Goal: Task Accomplishment & Management: Manage account settings

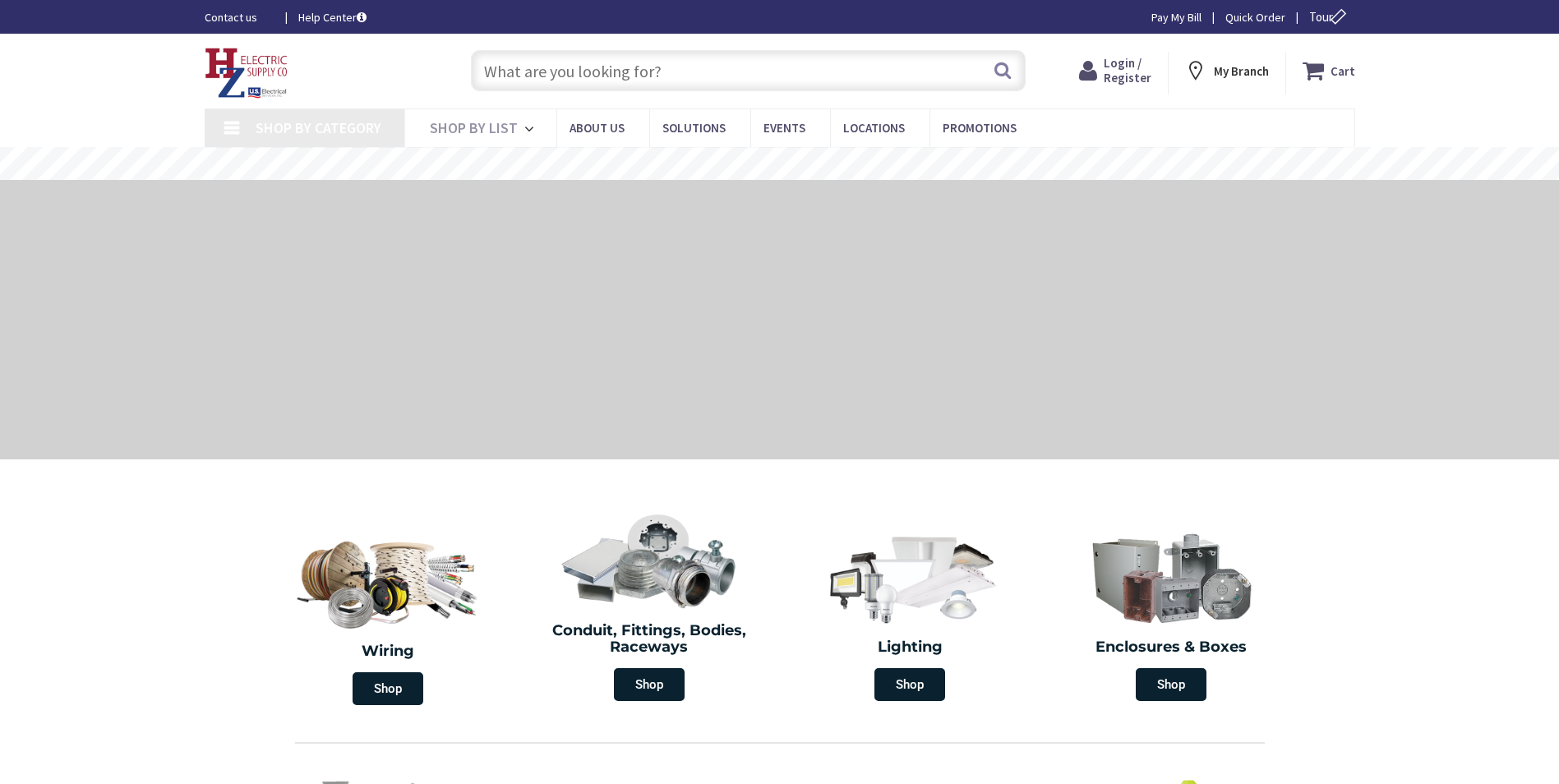
type input "[PERSON_NAME][STREET_ADDRESS]"
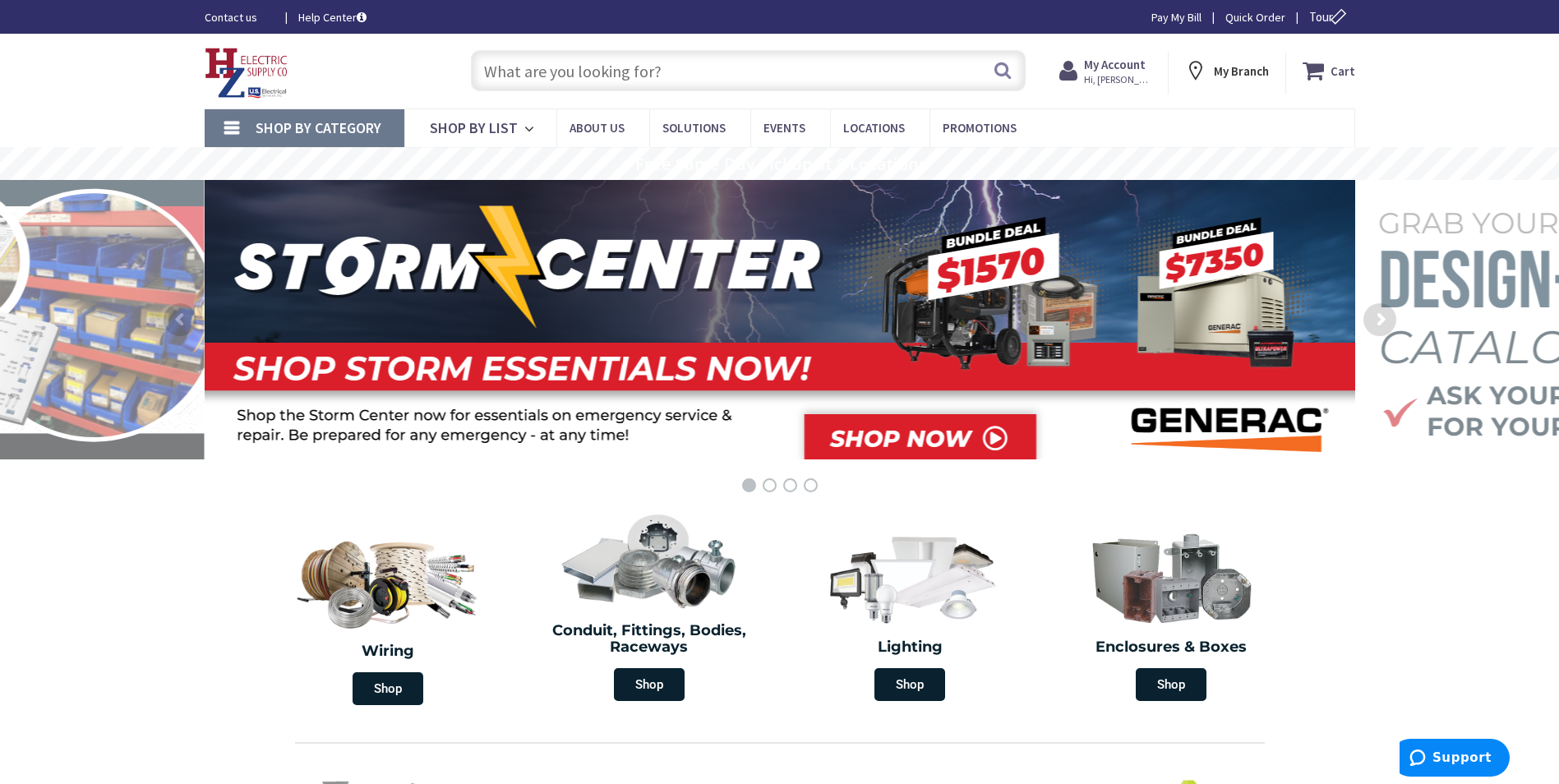
click at [1137, 75] on span "Hi, [PERSON_NAME]" at bounding box center [1118, 80] width 69 height 13
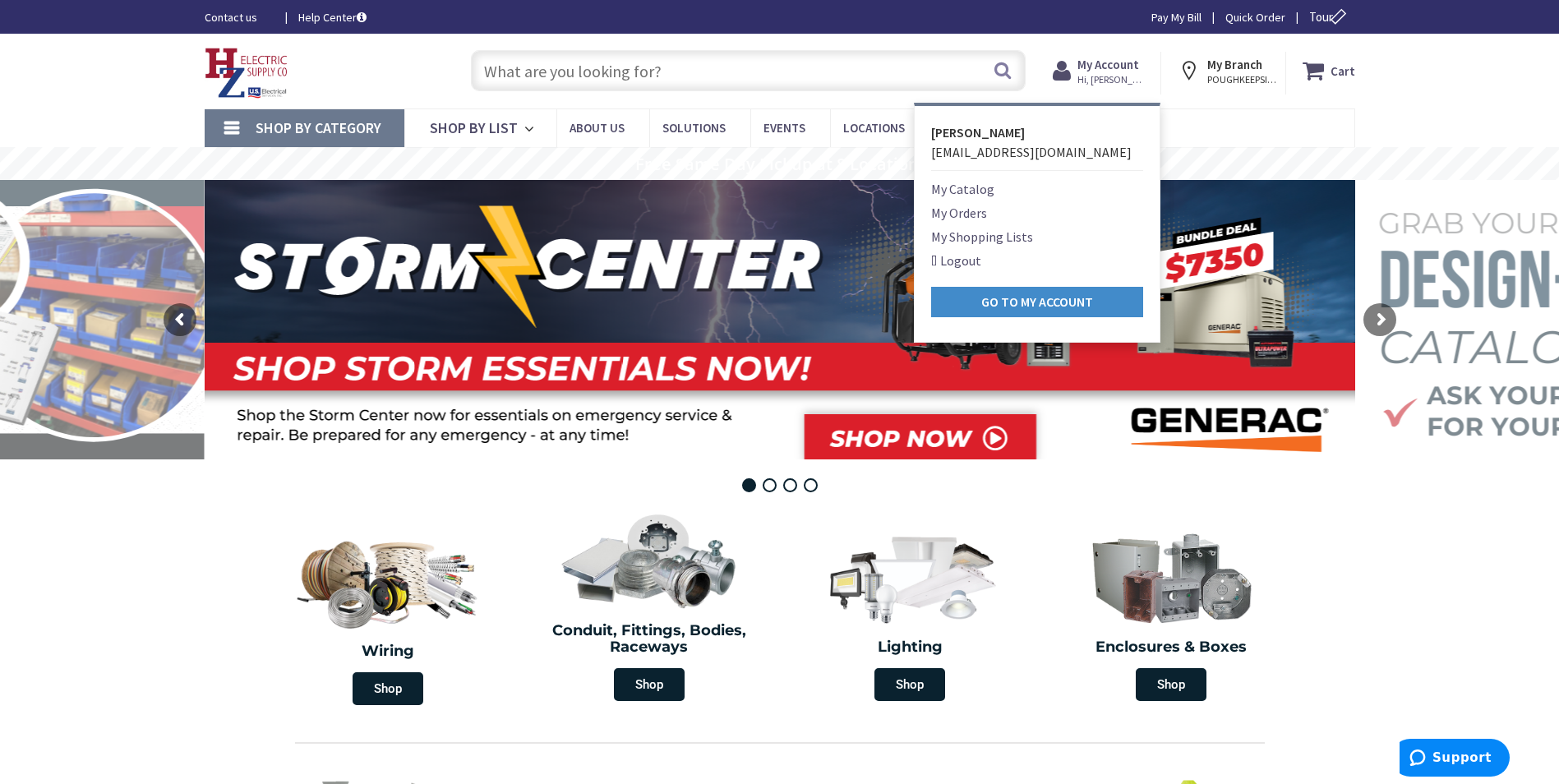
click at [1275, 300] on rs-layer at bounding box center [780, 320] width 1151 height 280
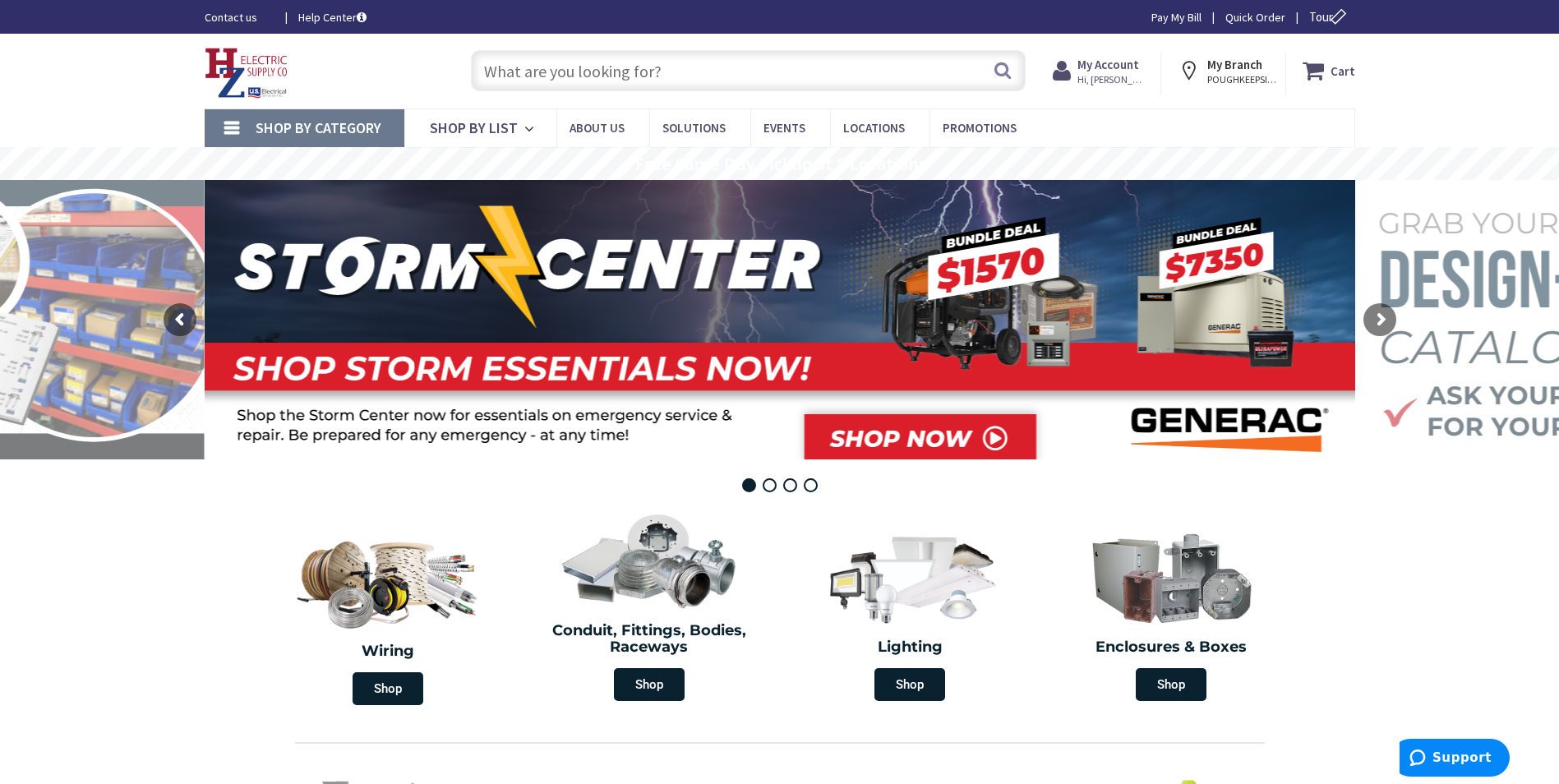
click at [1174, 14] on link "Pay My Bill" at bounding box center [1175, 16] width 50 height 16
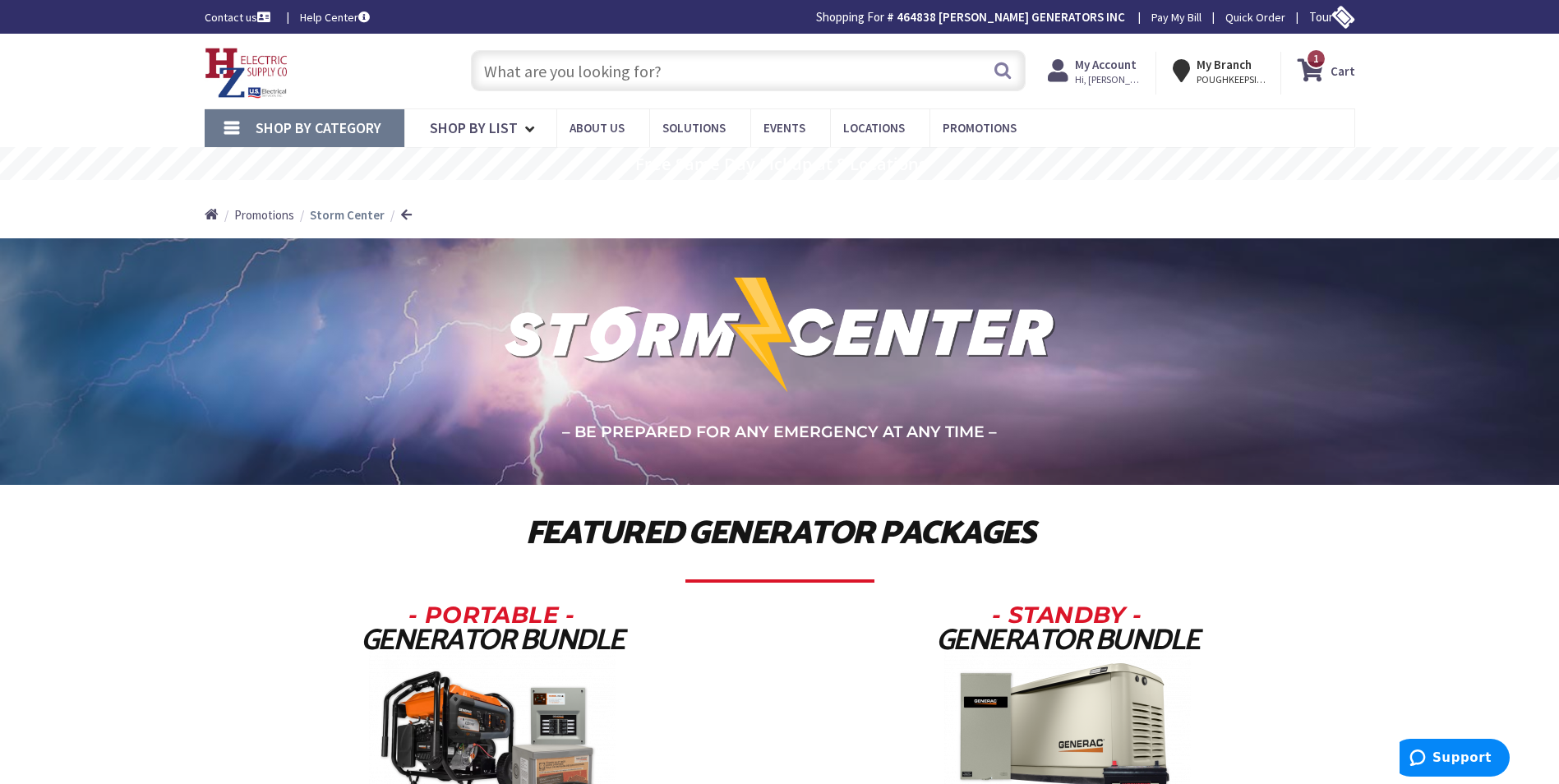
click at [1325, 68] on icon at bounding box center [1313, 70] width 33 height 29
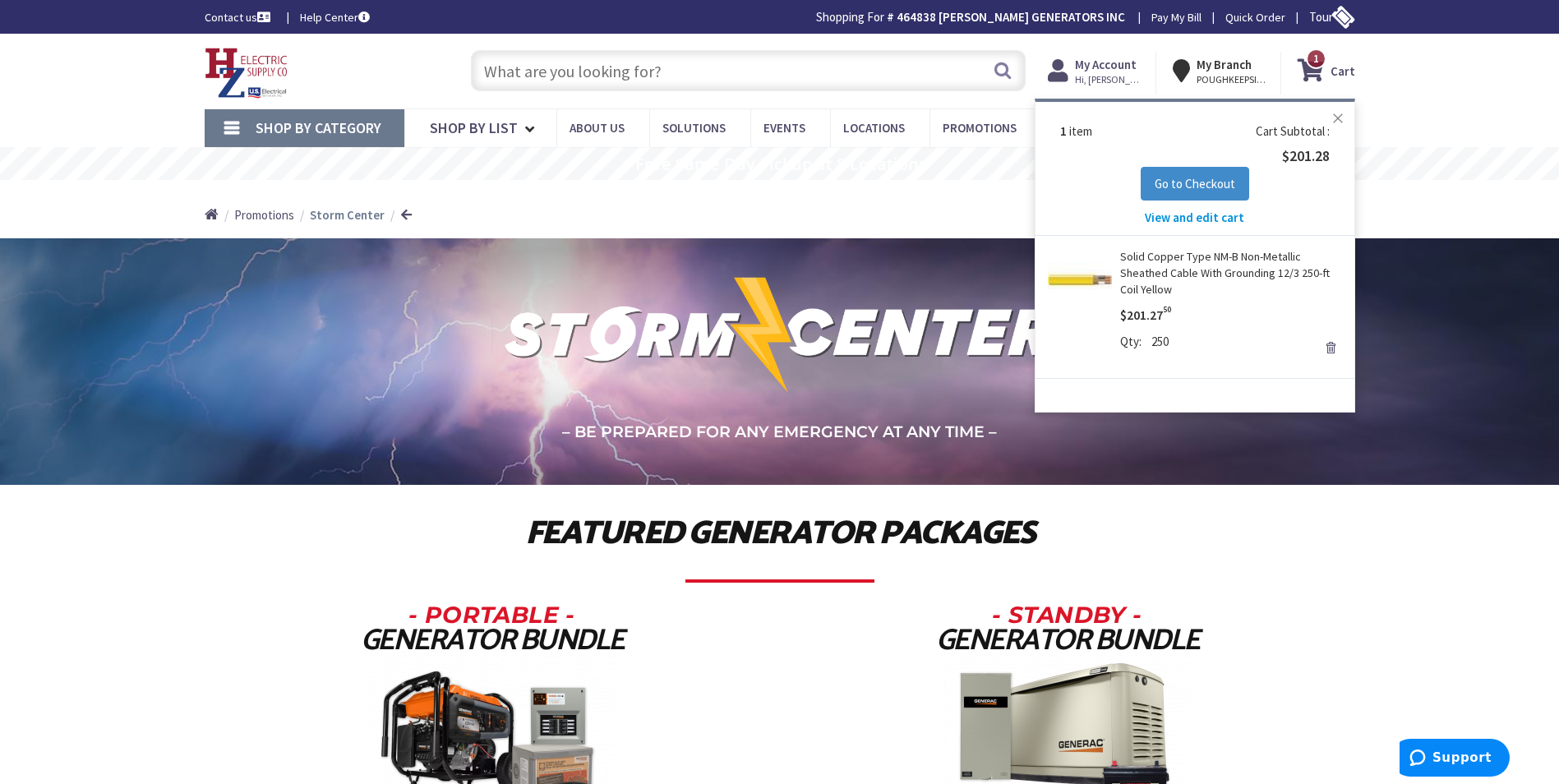
click at [1334, 117] on button "Close" at bounding box center [1337, 118] width 33 height 33
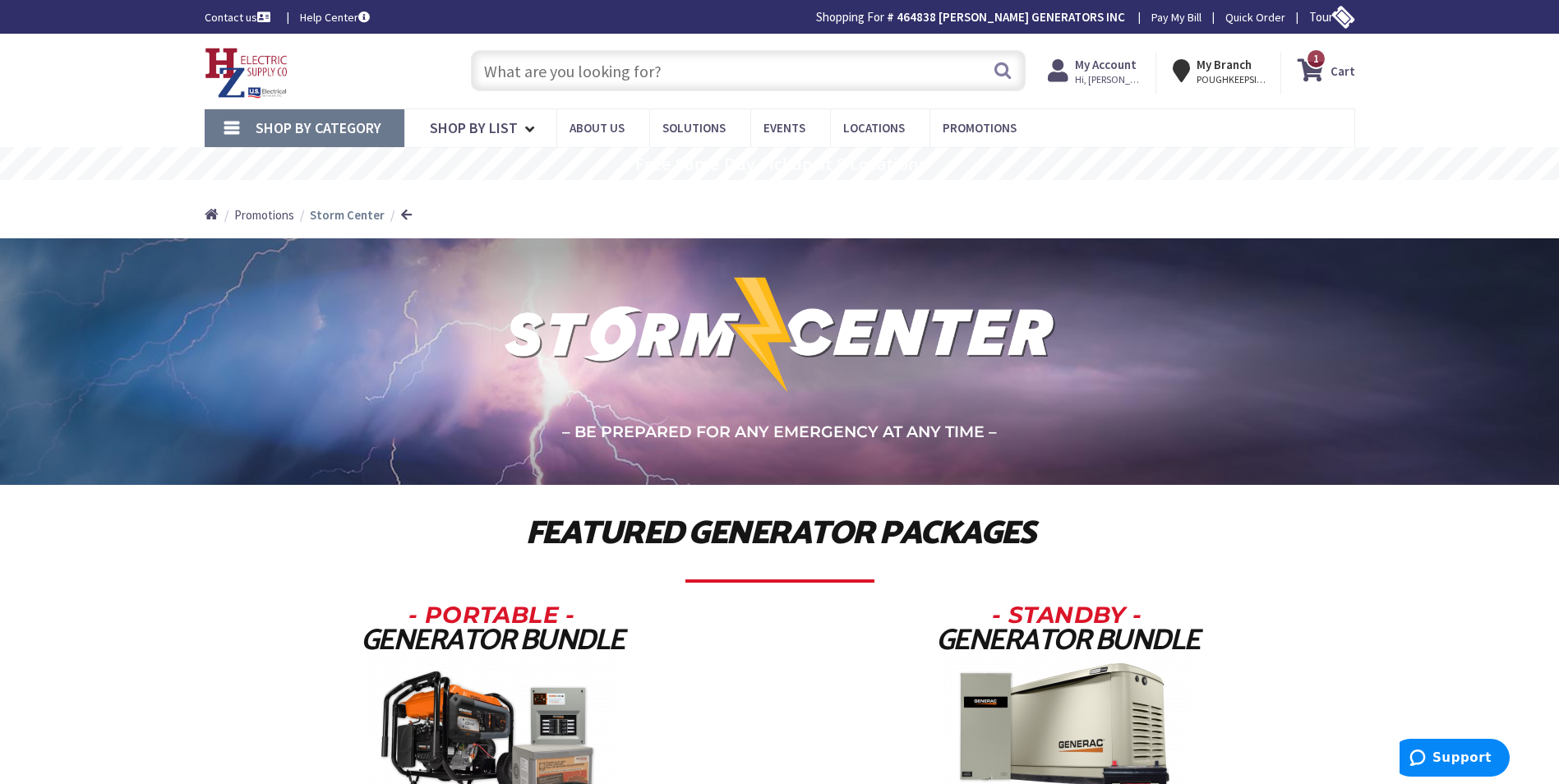
click at [1322, 74] on icon at bounding box center [1313, 70] width 33 height 29
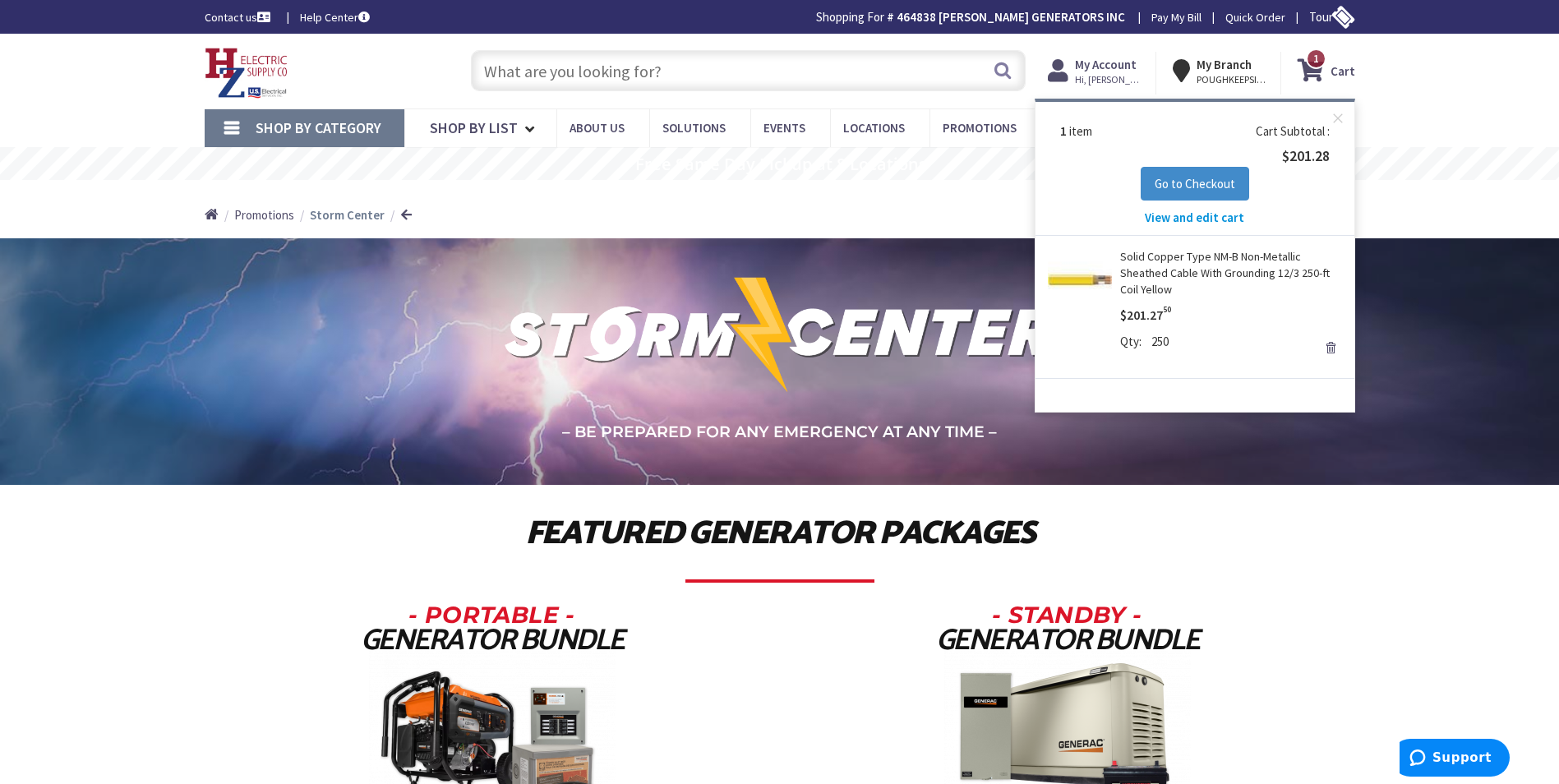
click at [1328, 345] on link "Remove" at bounding box center [1331, 347] width 23 height 23
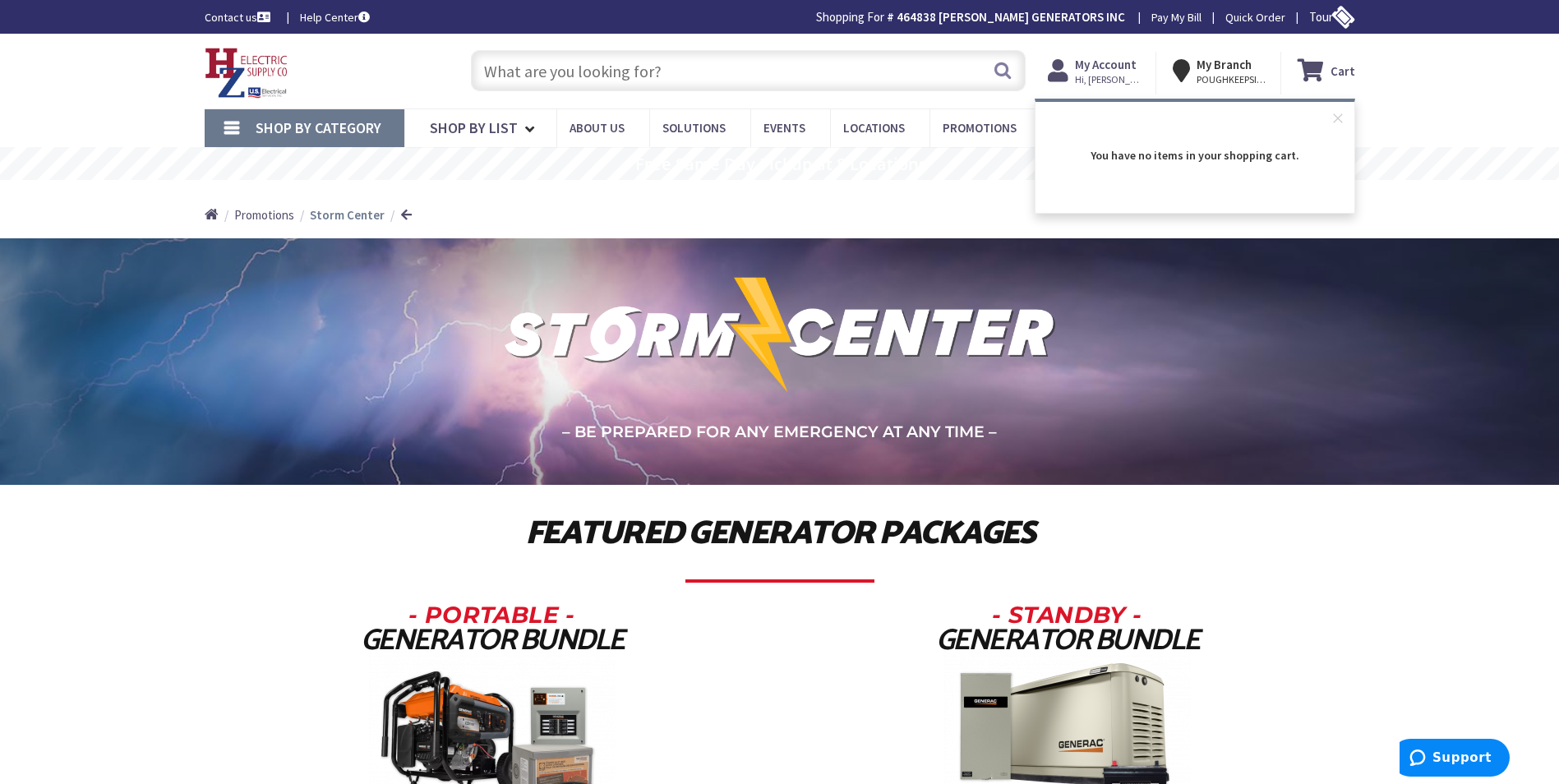
click at [893, 318] on img at bounding box center [780, 334] width 577 height 124
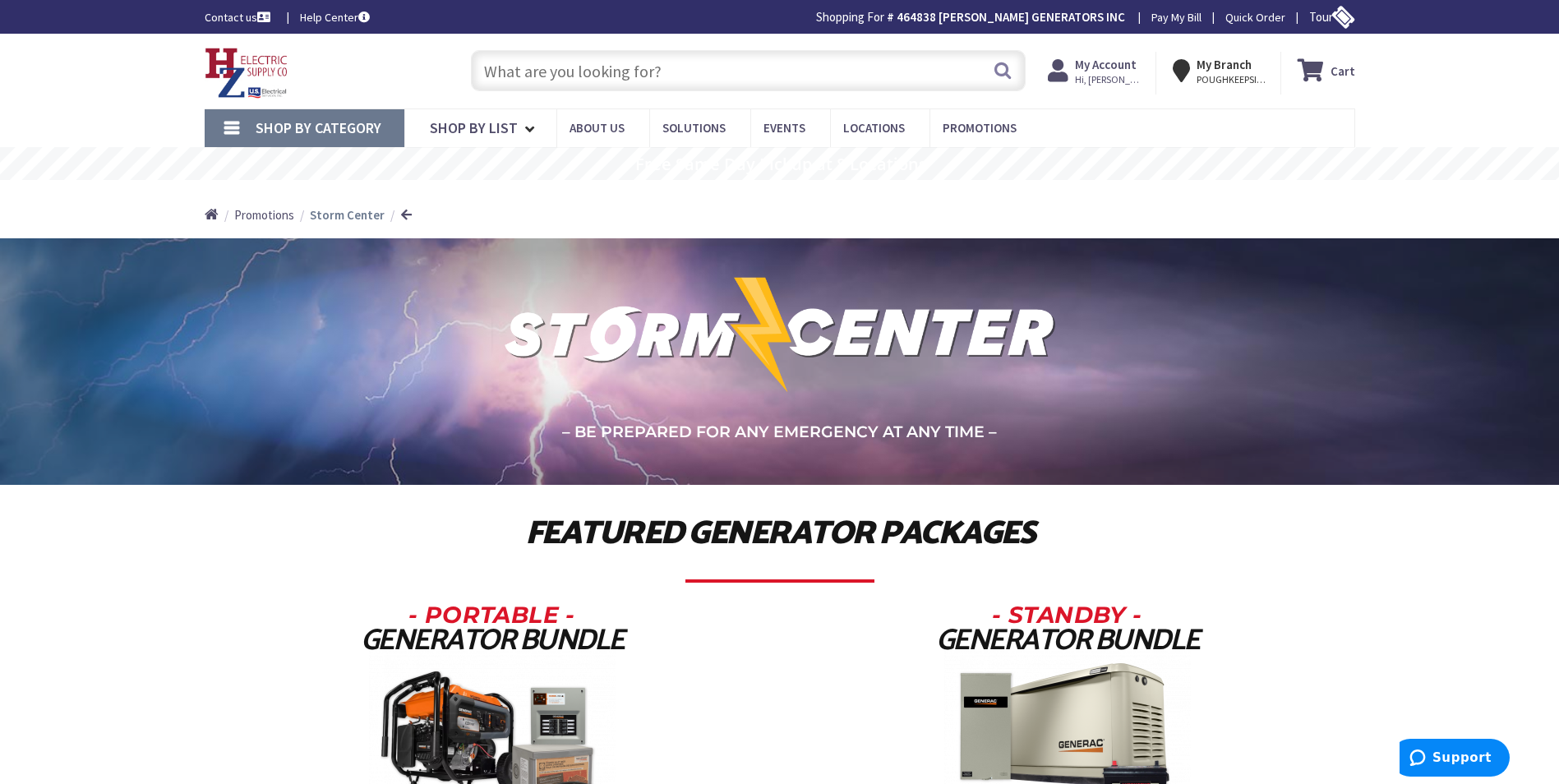
click at [1115, 78] on span "Hi, [PERSON_NAME]" at bounding box center [1109, 80] width 69 height 13
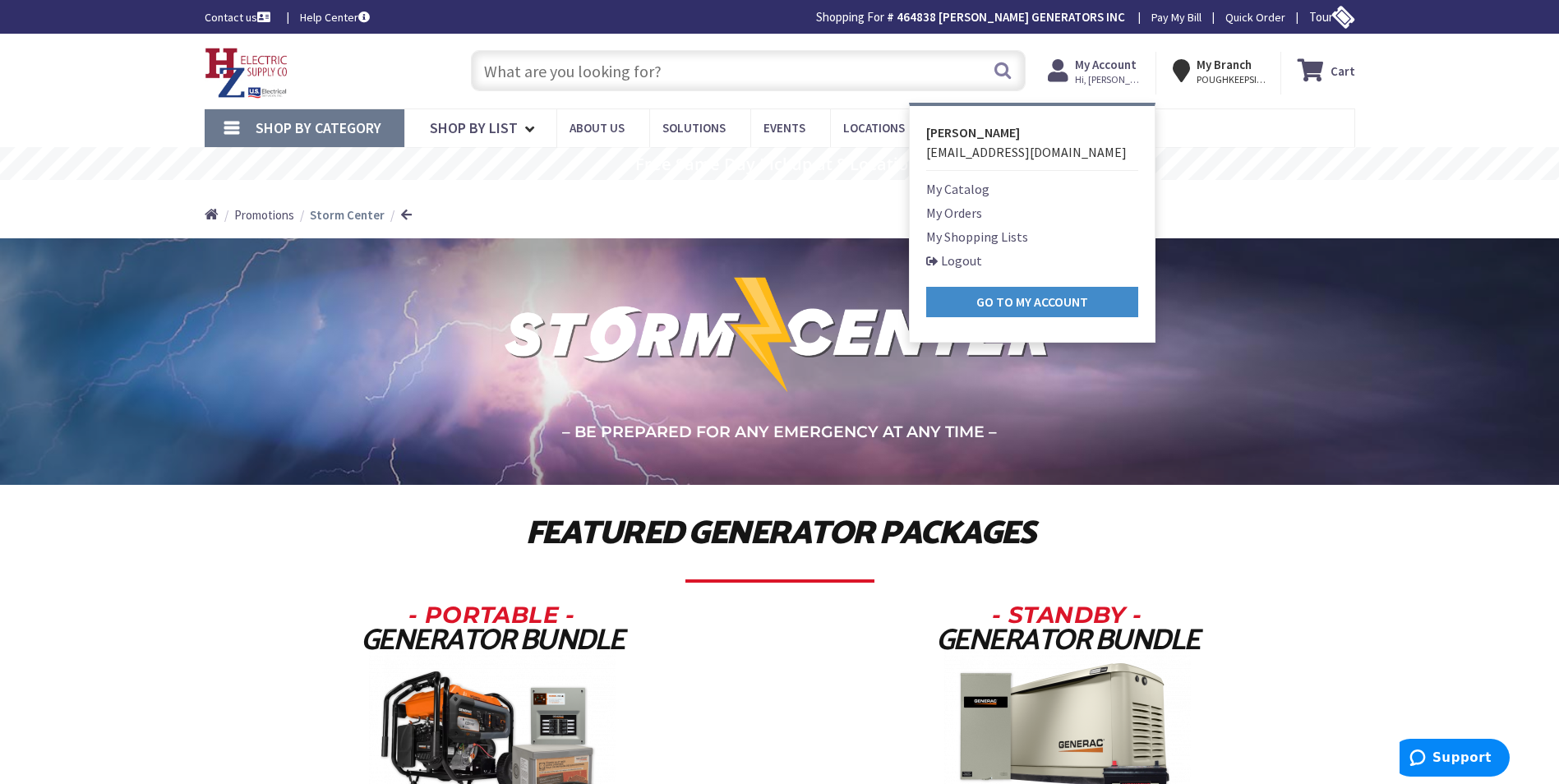
click at [1189, 18] on link "Pay My Bill" at bounding box center [1175, 16] width 50 height 16
